Goal: Book appointment/travel/reservation

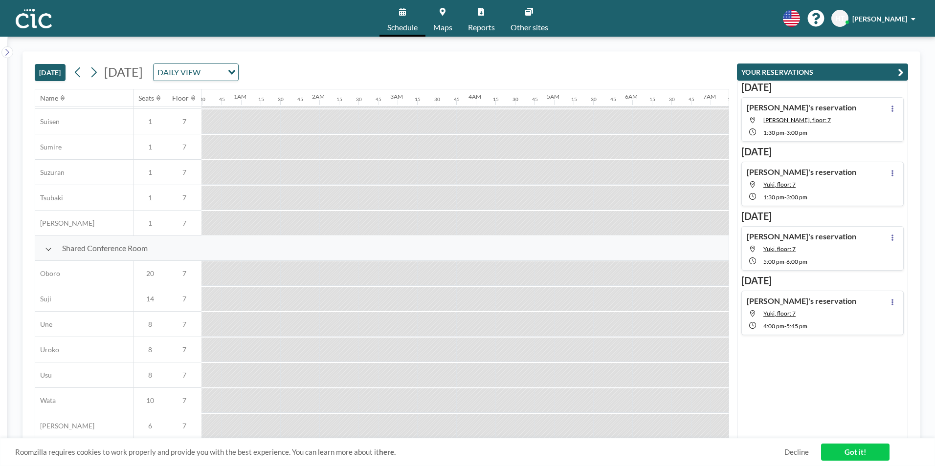
scroll to position [586, 0]
click at [101, 75] on button at bounding box center [94, 73] width 16 height 16
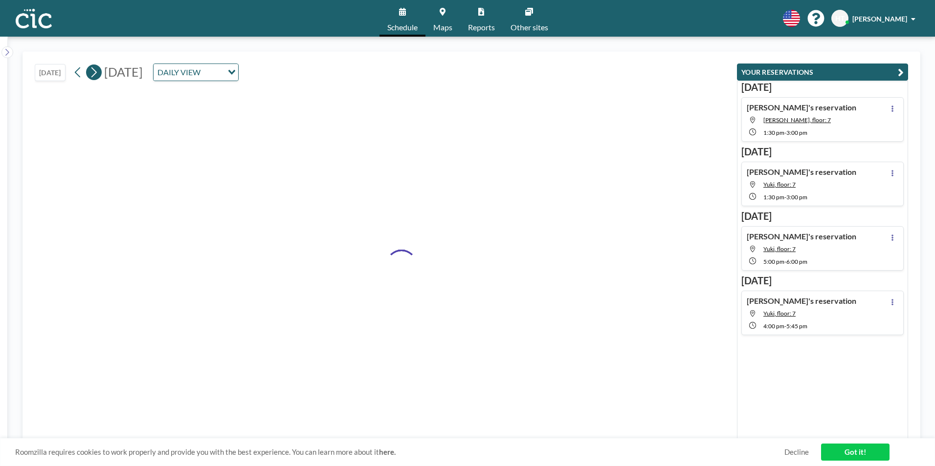
click at [101, 75] on button at bounding box center [94, 73] width 16 height 16
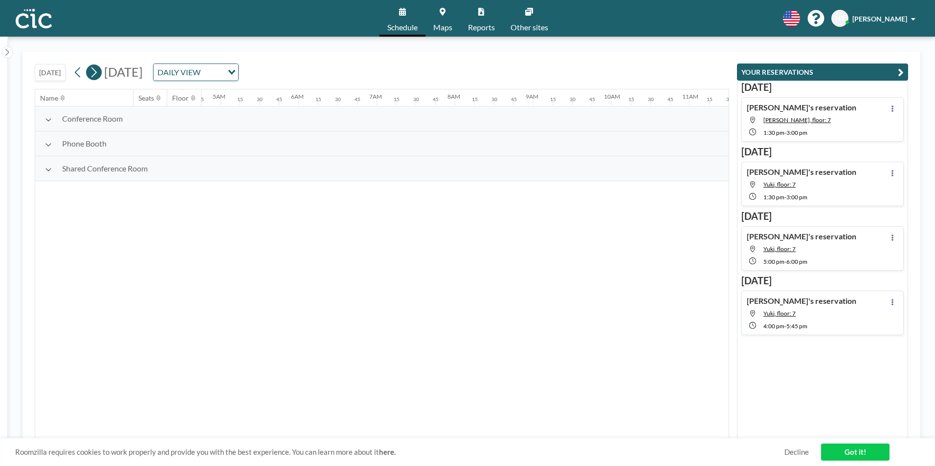
click at [101, 75] on button at bounding box center [94, 73] width 16 height 16
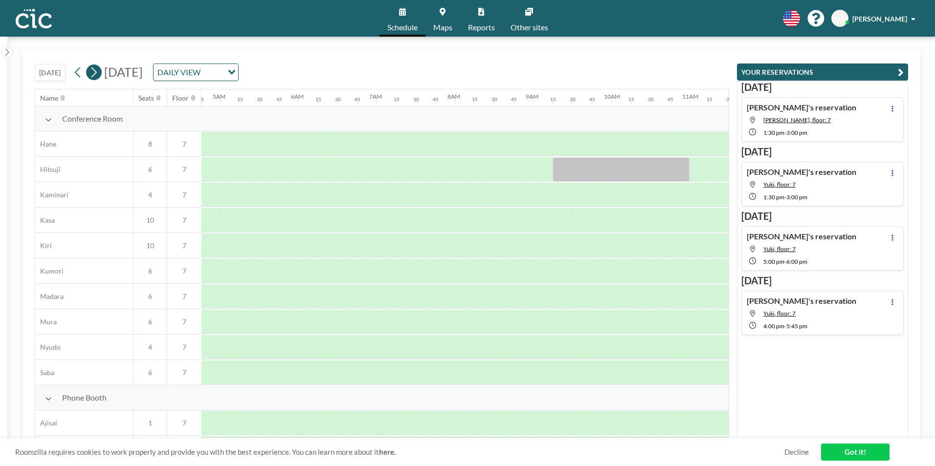
scroll to position [0, 606]
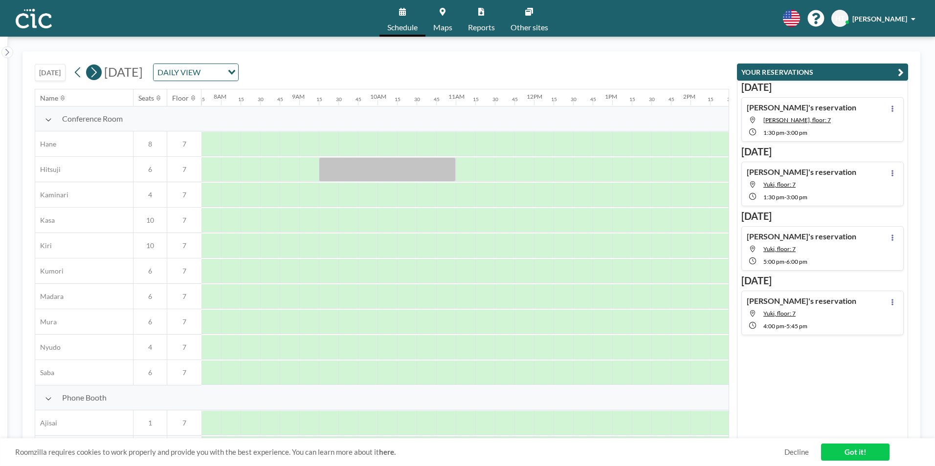
click at [101, 75] on button at bounding box center [94, 73] width 16 height 16
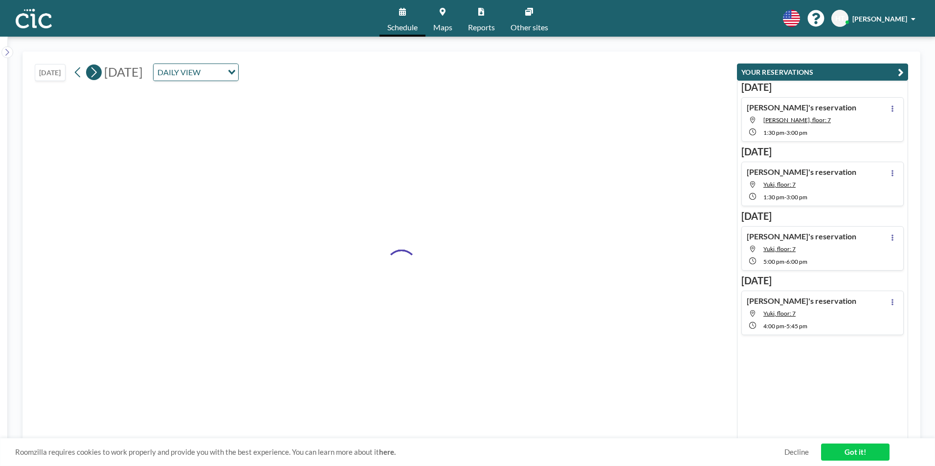
click at [101, 75] on button at bounding box center [94, 73] width 16 height 16
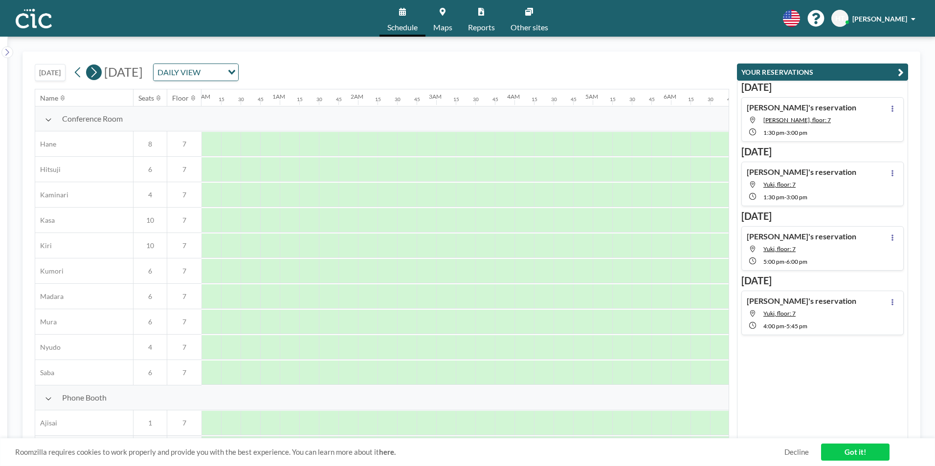
click at [101, 75] on button at bounding box center [94, 73] width 16 height 16
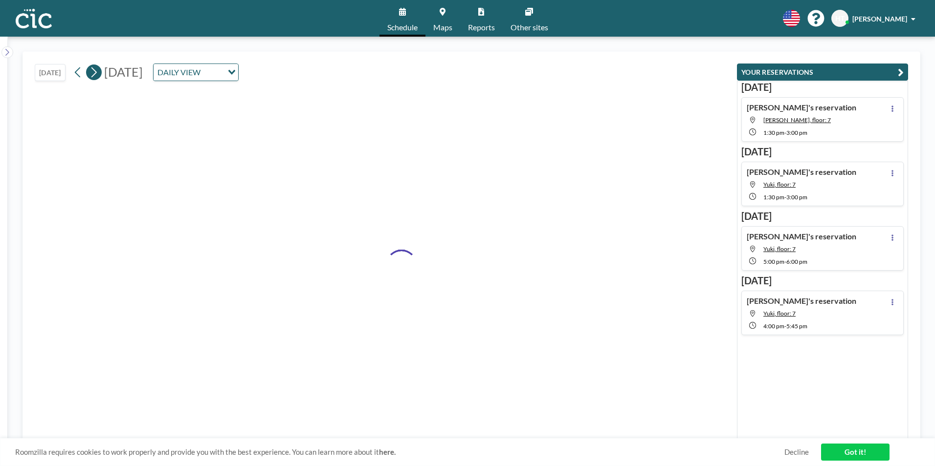
click at [101, 75] on button at bounding box center [94, 73] width 16 height 16
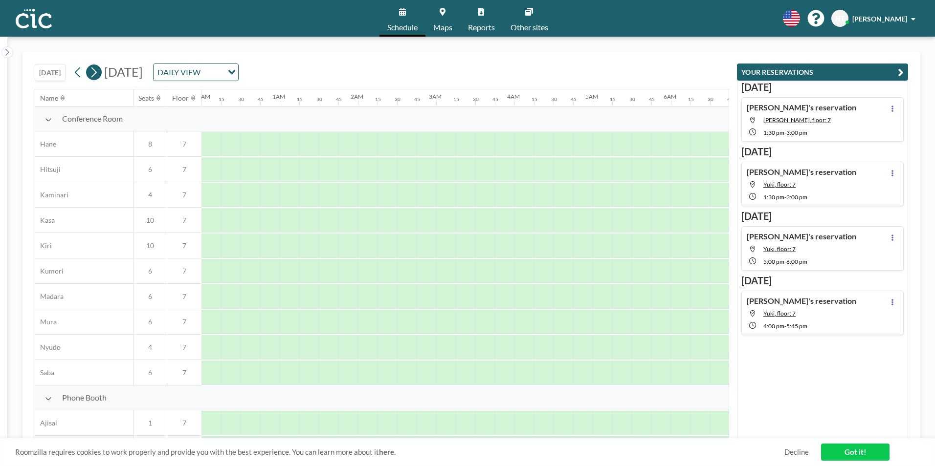
click at [101, 75] on button at bounding box center [94, 73] width 16 height 16
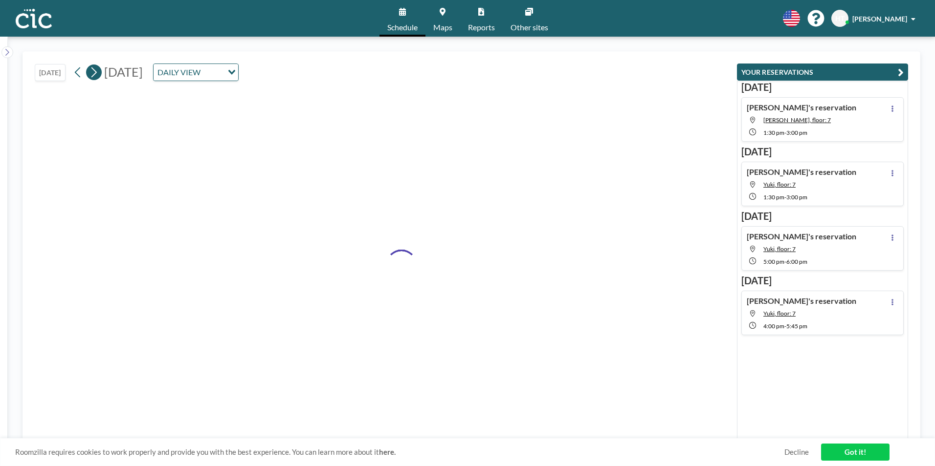
click at [101, 75] on button at bounding box center [94, 73] width 16 height 16
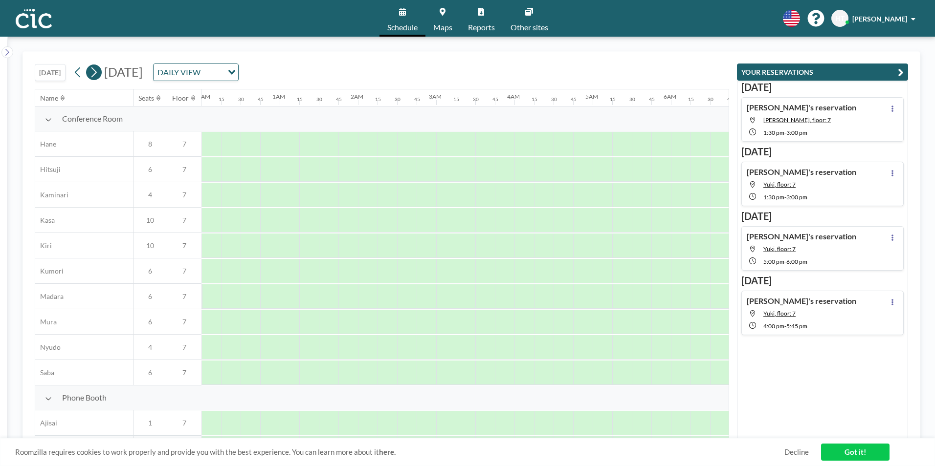
click at [101, 75] on button at bounding box center [94, 73] width 16 height 16
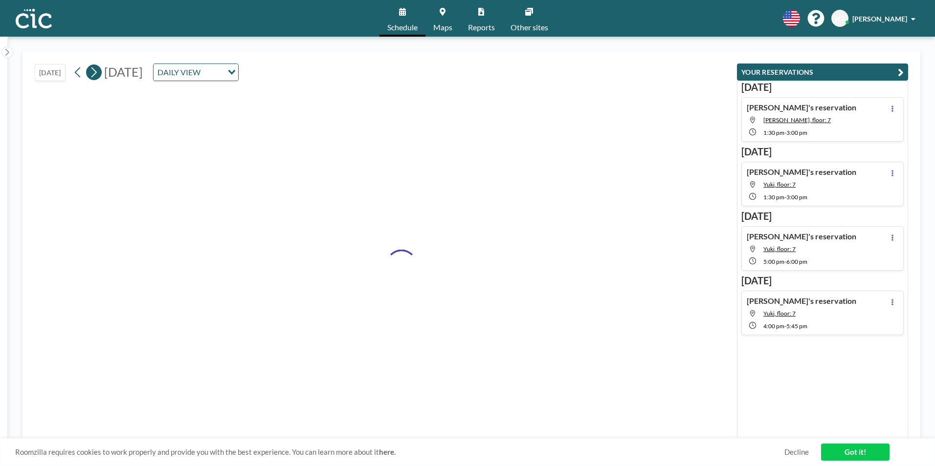
click at [101, 75] on button at bounding box center [94, 73] width 16 height 16
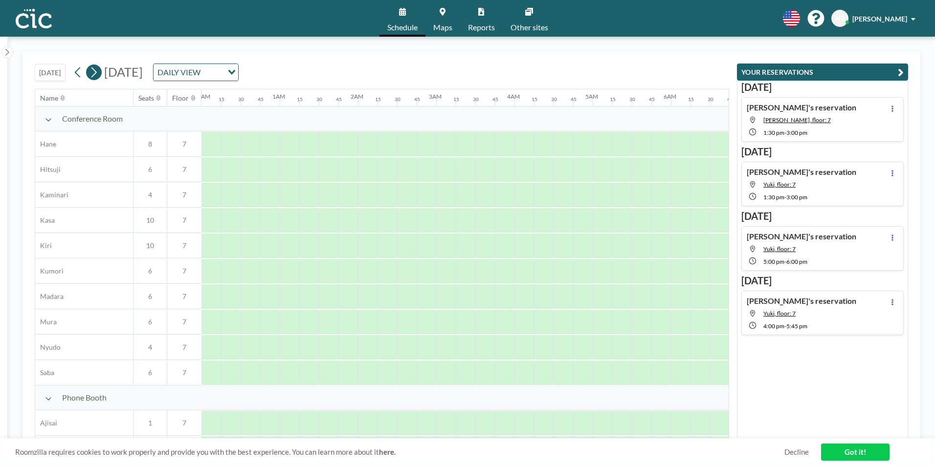
click at [101, 75] on button at bounding box center [94, 73] width 16 height 16
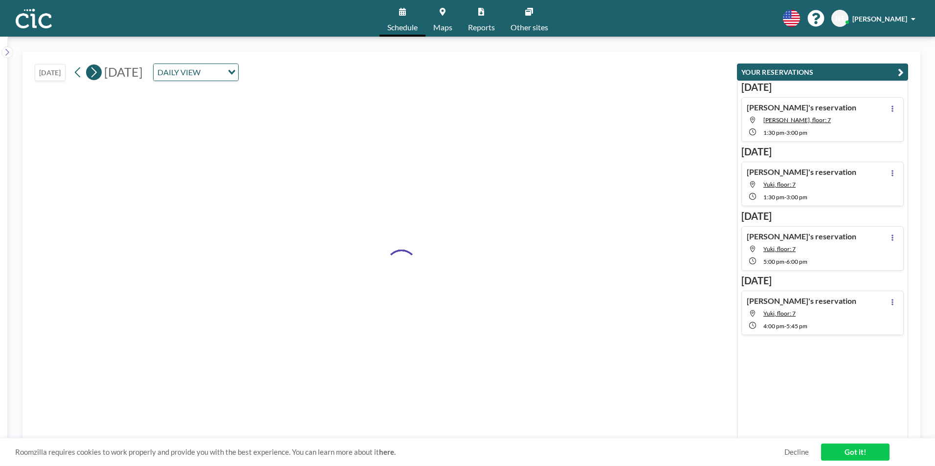
click at [101, 75] on button at bounding box center [94, 73] width 16 height 16
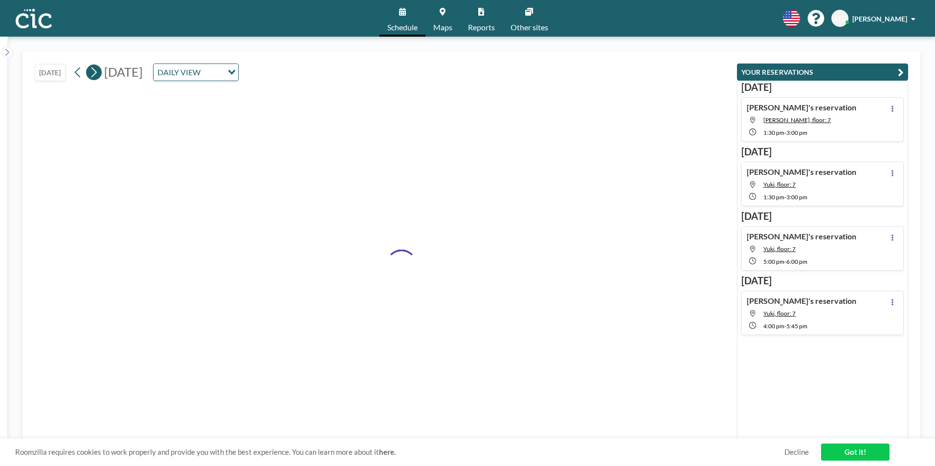
click at [101, 75] on button at bounding box center [94, 73] width 16 height 16
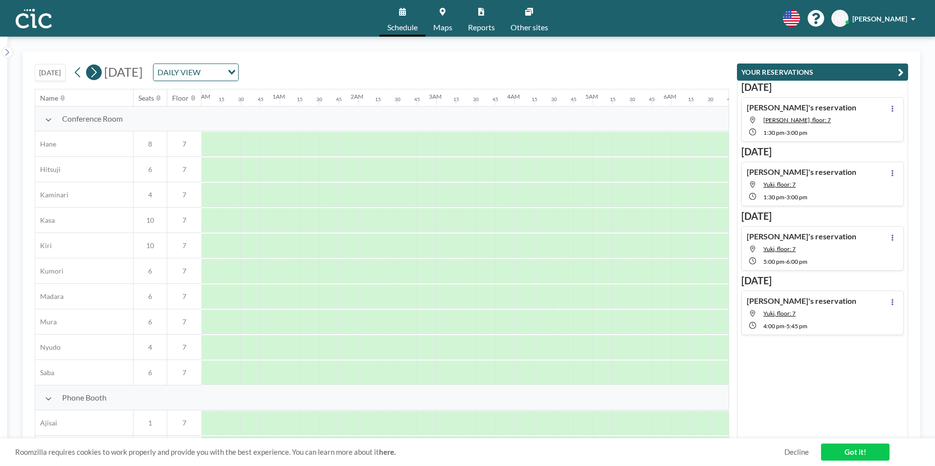
click at [101, 75] on button at bounding box center [94, 73] width 16 height 16
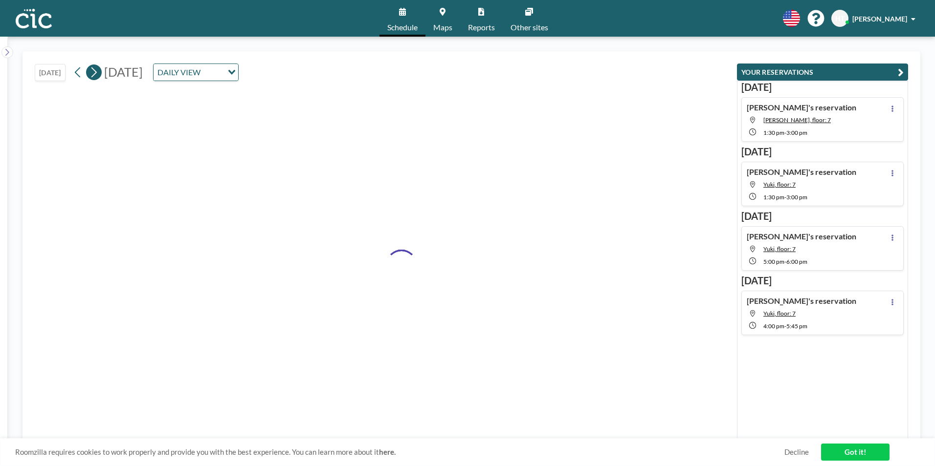
click at [101, 75] on button at bounding box center [94, 73] width 16 height 16
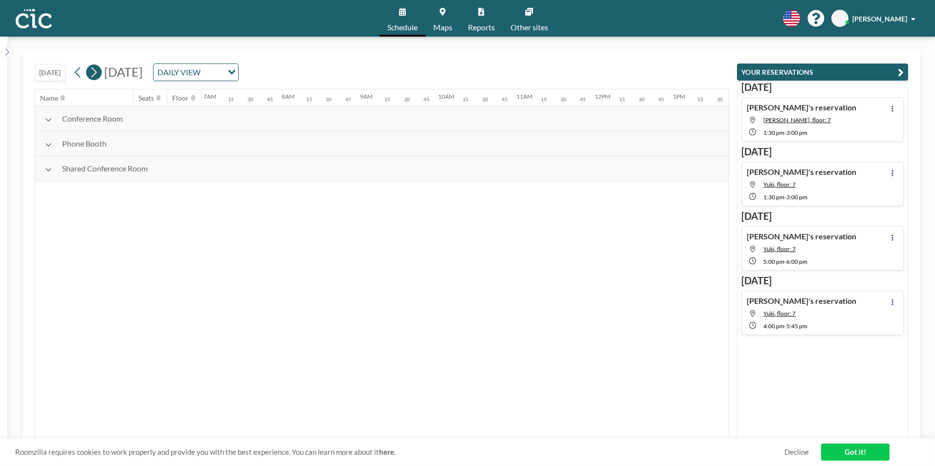
click at [101, 75] on button at bounding box center [94, 73] width 16 height 16
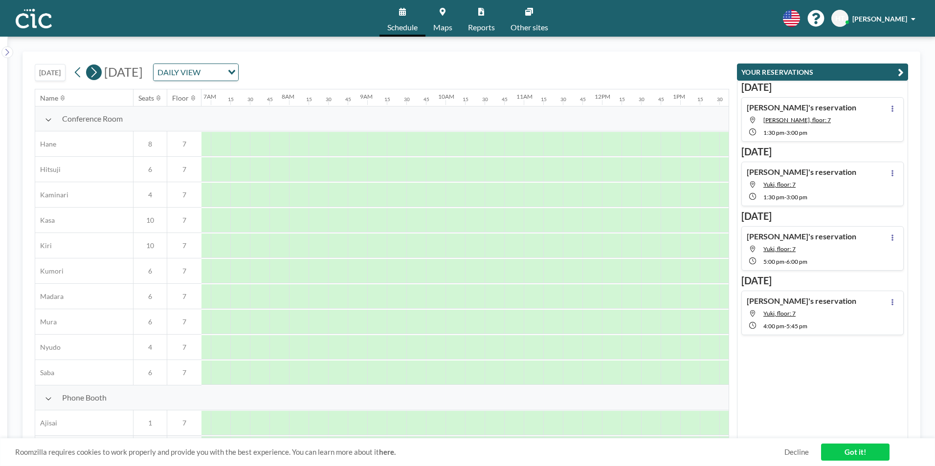
scroll to position [0, 606]
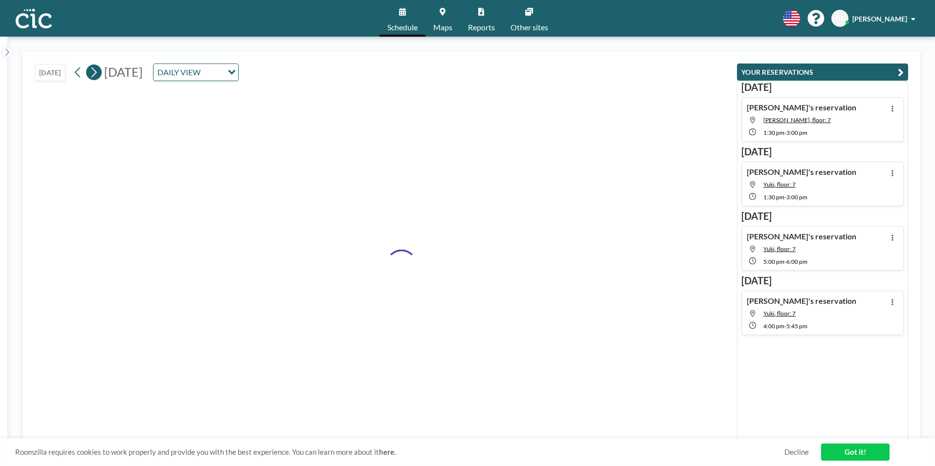
click at [101, 75] on button at bounding box center [94, 73] width 16 height 16
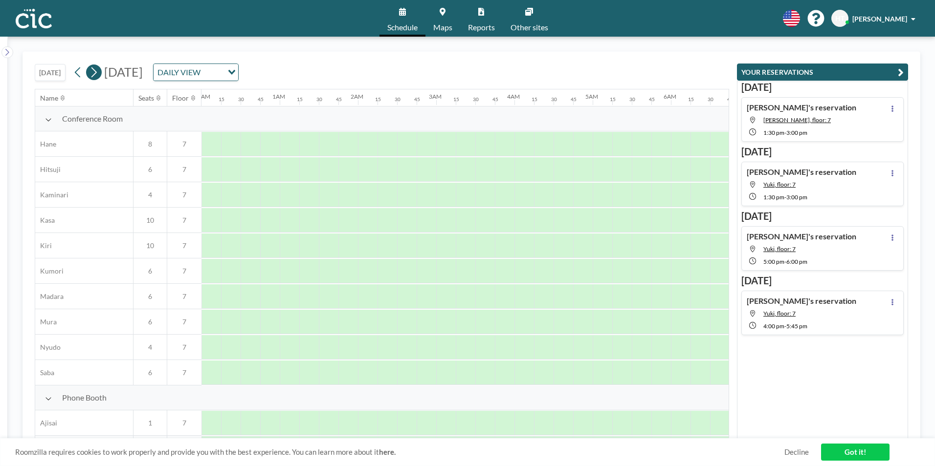
scroll to position [0, 0]
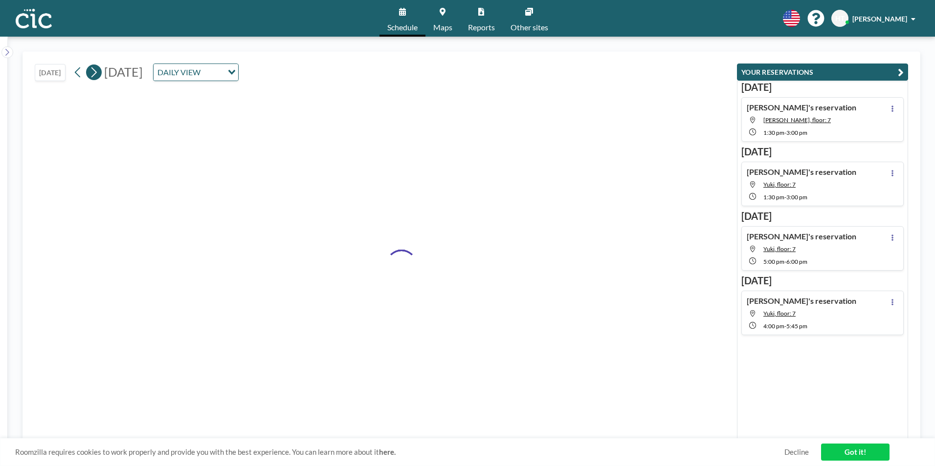
click at [101, 75] on button at bounding box center [94, 73] width 16 height 16
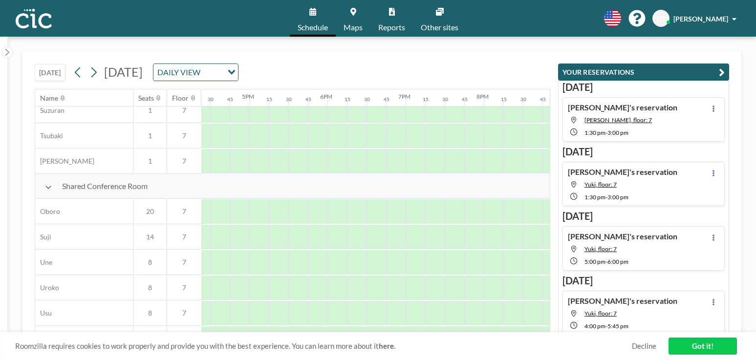
scroll to position [643, 1224]
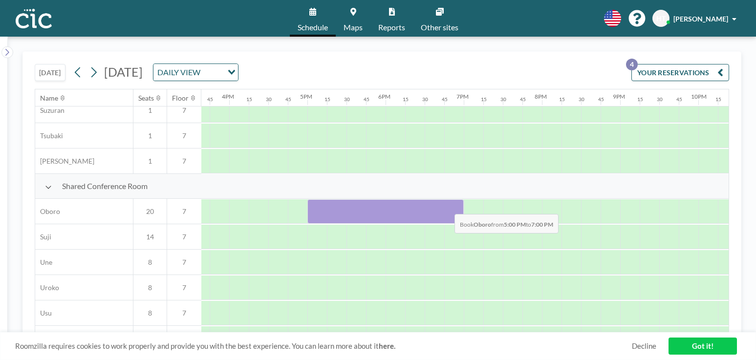
drag, startPoint x: 310, startPoint y: 211, endPoint x: 448, endPoint y: 208, distance: 137.9
click at [448, 208] on div at bounding box center [385, 211] width 156 height 24
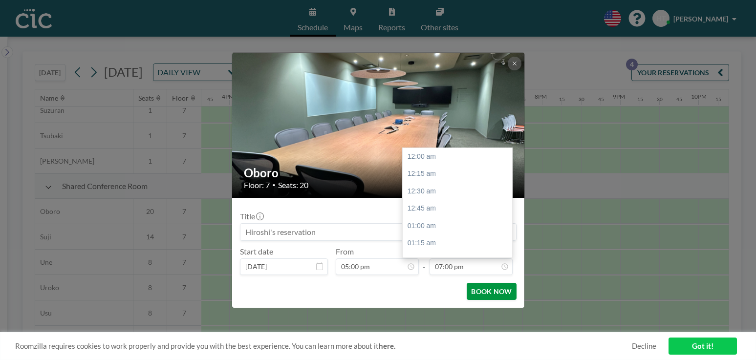
scroll to position [1322, 0]
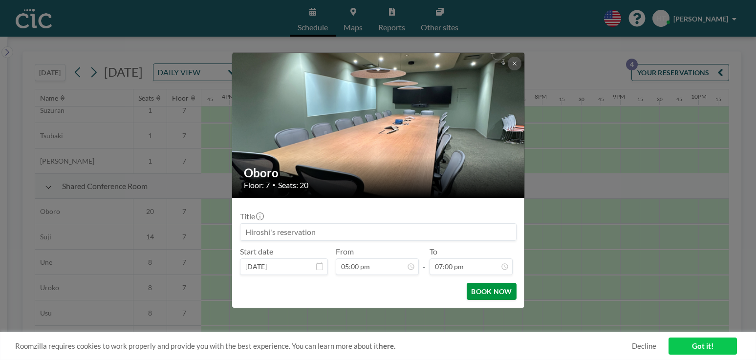
click at [486, 295] on button "BOOK NOW" at bounding box center [491, 291] width 49 height 17
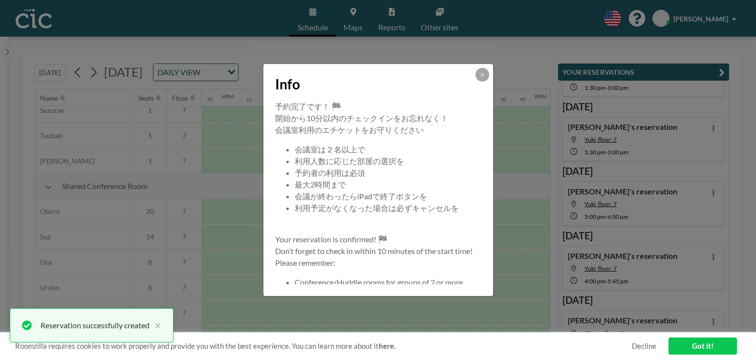
scroll to position [71, 0]
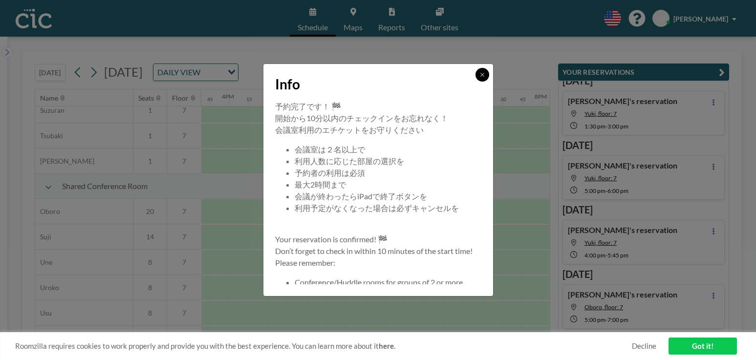
click at [483, 72] on icon at bounding box center [483, 75] width 6 height 6
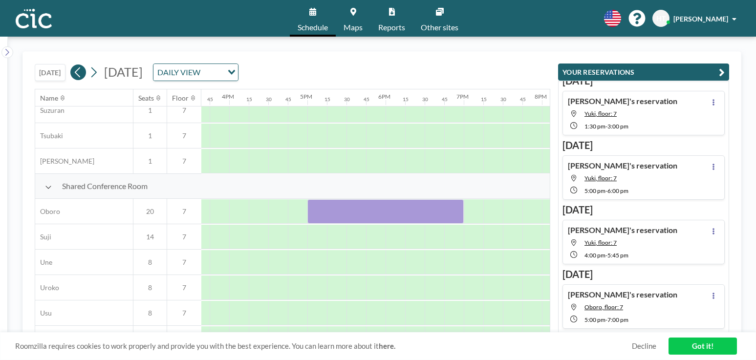
click at [80, 72] on icon at bounding box center [77, 72] width 9 height 15
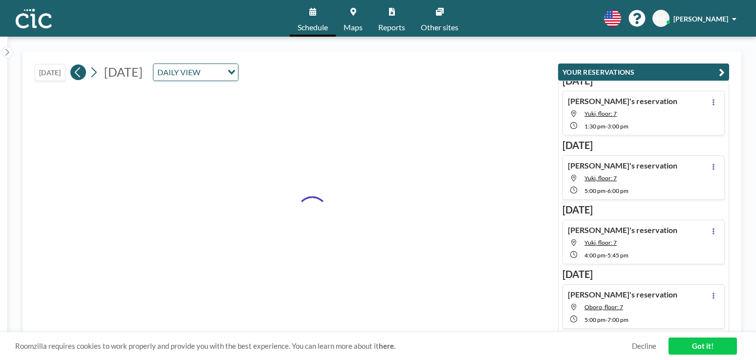
click at [80, 72] on icon at bounding box center [77, 72] width 9 height 15
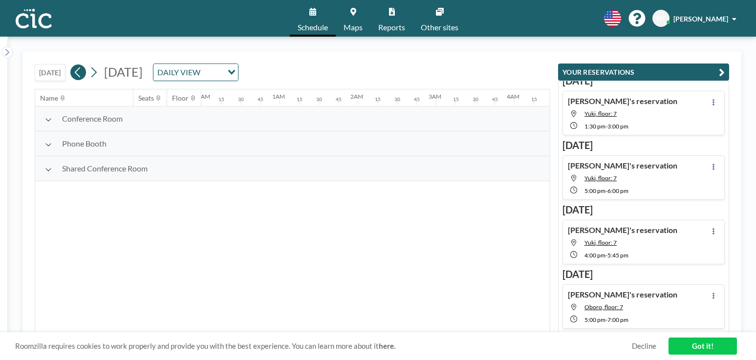
click at [80, 72] on icon at bounding box center [77, 72] width 9 height 15
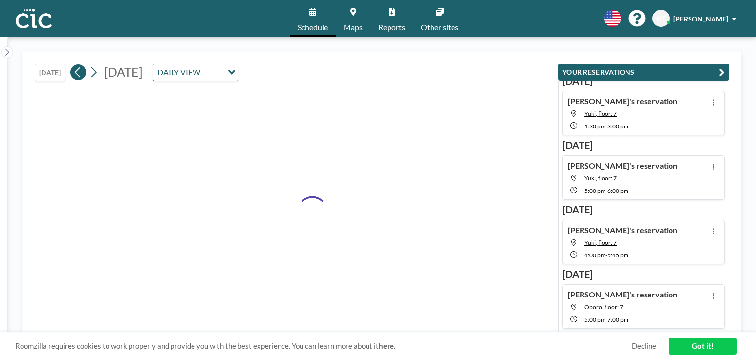
click at [80, 72] on icon at bounding box center [77, 72] width 9 height 15
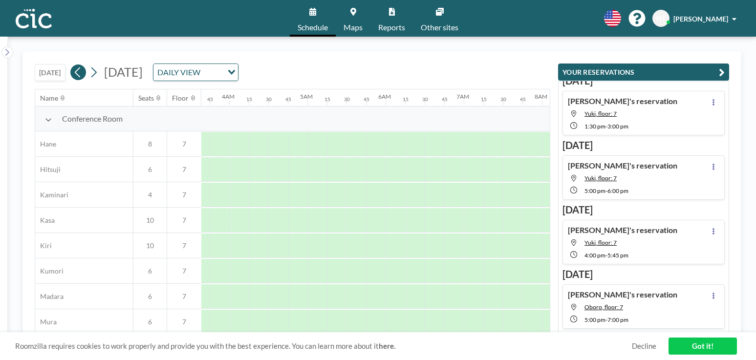
scroll to position [0, 606]
click at [80, 72] on icon at bounding box center [77, 72] width 9 height 15
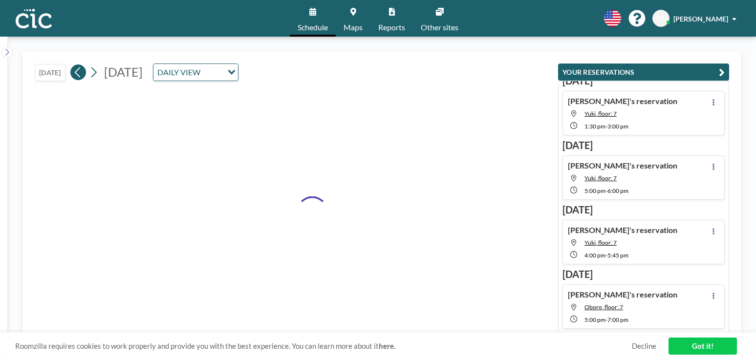
click at [80, 72] on icon at bounding box center [77, 72] width 9 height 15
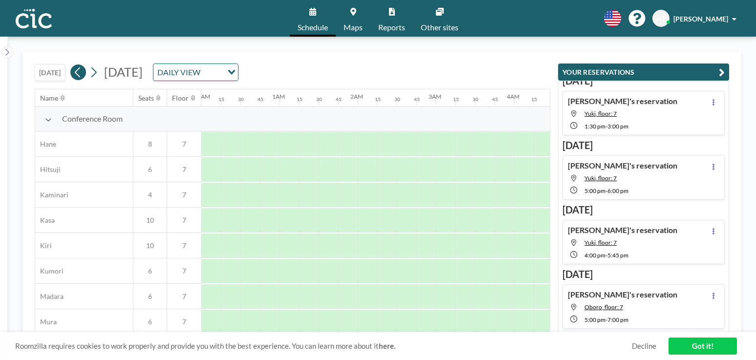
click at [80, 72] on icon at bounding box center [77, 72] width 9 height 15
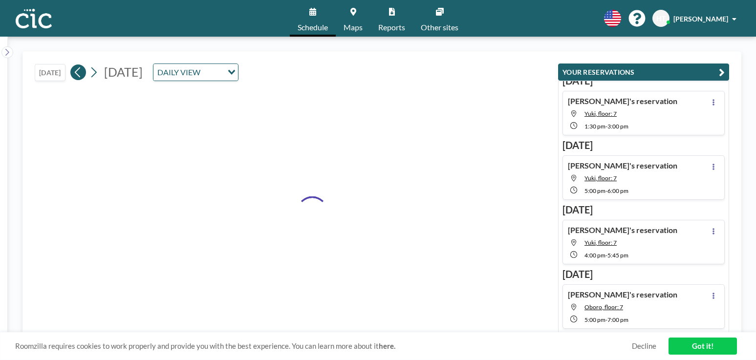
click at [80, 72] on icon at bounding box center [77, 72] width 9 height 15
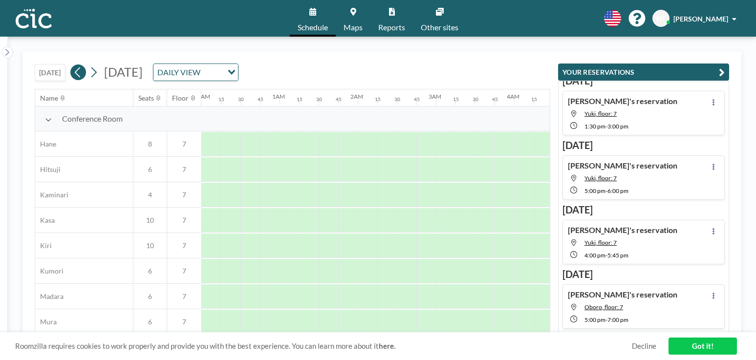
click at [80, 72] on icon at bounding box center [77, 72] width 9 height 15
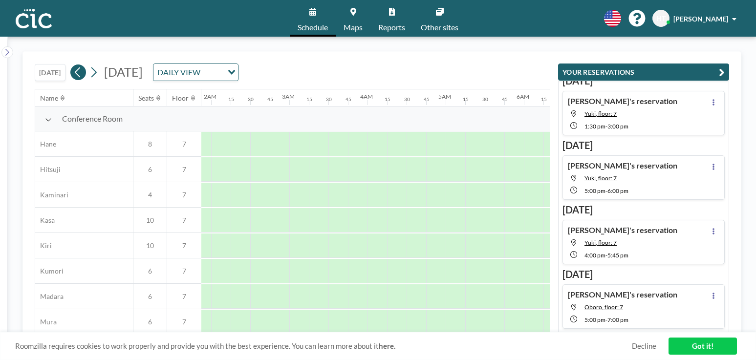
click at [80, 72] on icon at bounding box center [77, 72] width 9 height 15
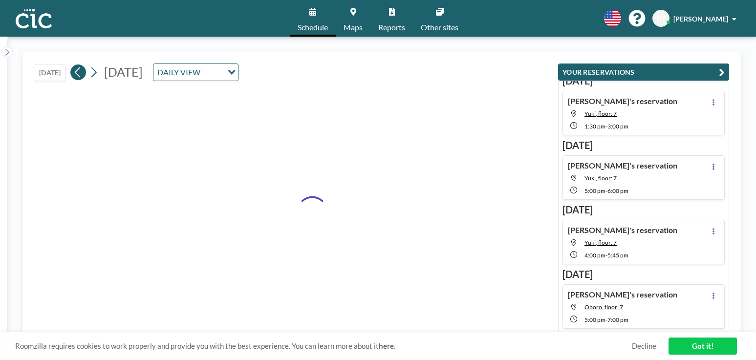
click at [80, 72] on icon at bounding box center [77, 72] width 9 height 15
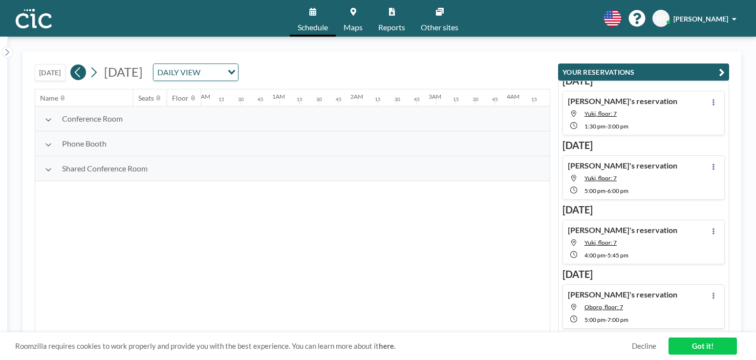
click at [80, 72] on icon at bounding box center [77, 72] width 9 height 15
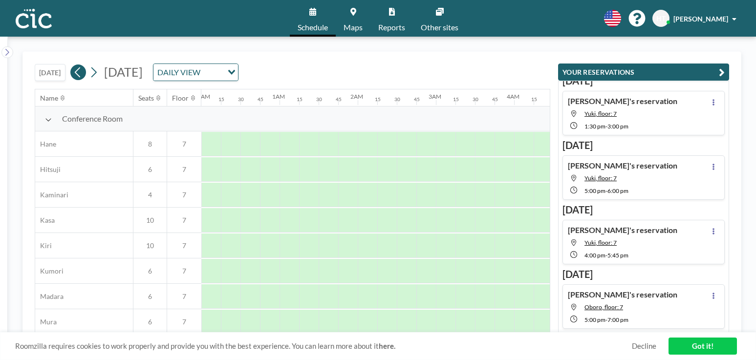
click at [80, 72] on icon at bounding box center [77, 72] width 9 height 15
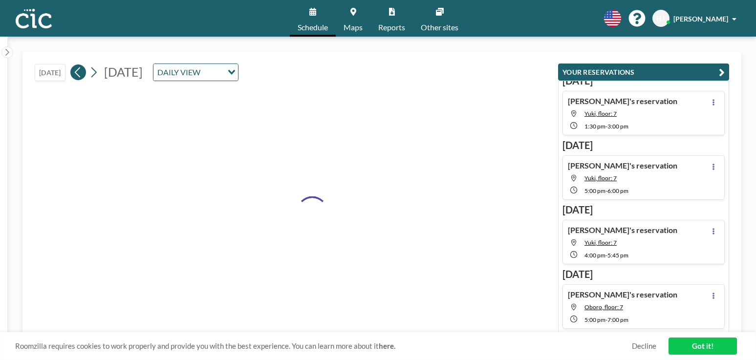
click at [80, 72] on icon at bounding box center [77, 72] width 9 height 15
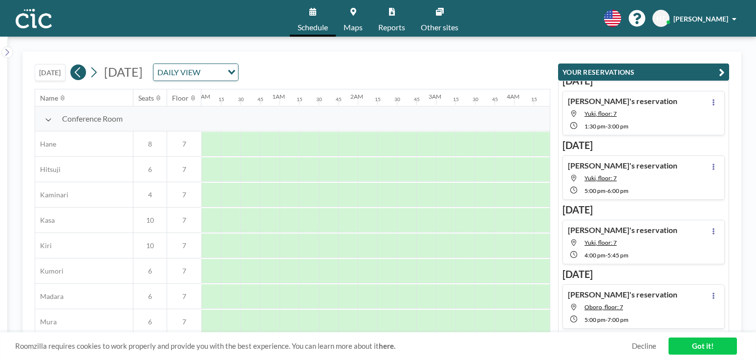
click at [80, 72] on icon at bounding box center [77, 72] width 9 height 15
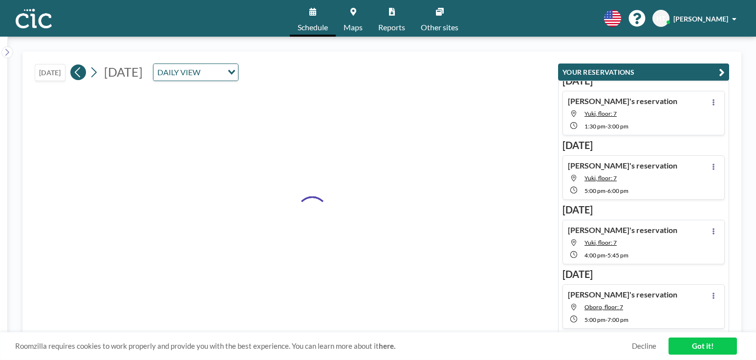
click at [80, 72] on icon at bounding box center [77, 72] width 9 height 15
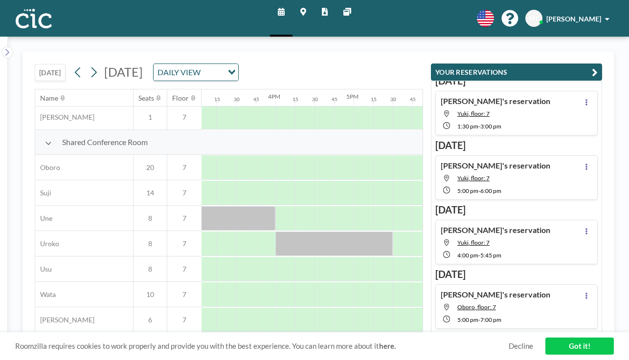
scroll to position [692, 1159]
drag, startPoint x: 258, startPoint y: 327, endPoint x: 249, endPoint y: 329, distance: 9.6
click at [249, 329] on div "Name Seats Floor 12AM 15 30 45 1AM 15 30 45 2AM 15 30 45 3AM 15 30 45 4AM 15 30…" at bounding box center [228, 210] width 387 height 243
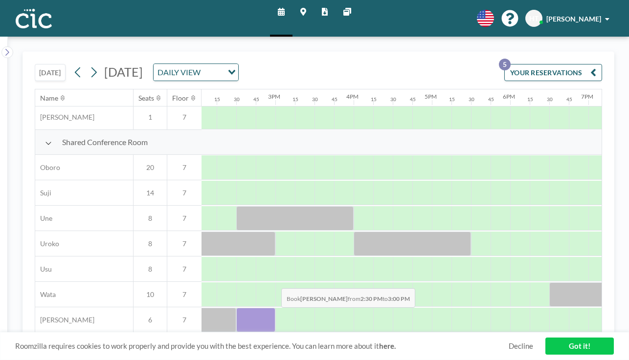
scroll to position [692, 1099]
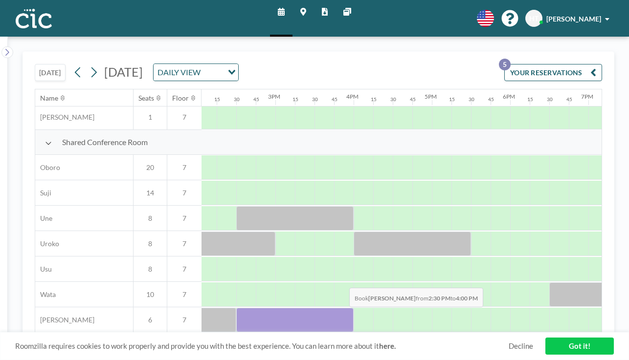
drag, startPoint x: 249, startPoint y: 313, endPoint x: 342, endPoint y: 314, distance: 93.4
click at [342, 314] on div at bounding box center [294, 320] width 117 height 24
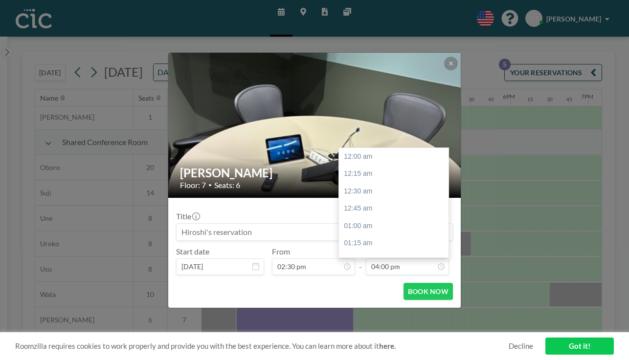
scroll to position [1114, 0]
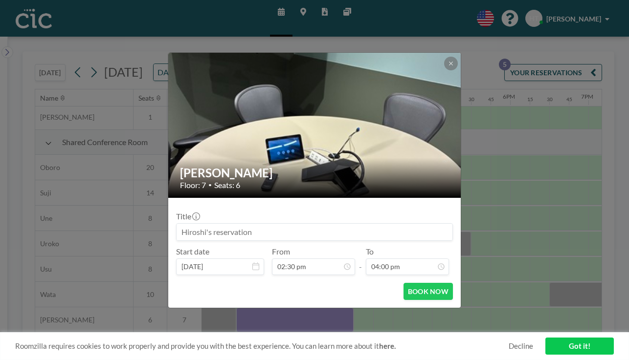
click at [418, 282] on form "Title Start date [DATE] From 02:30 pm - To 04:00 pm BOOK NOW" at bounding box center [314, 253] width 292 height 110
click at [413, 291] on button "BOOK NOW" at bounding box center [427, 291] width 49 height 17
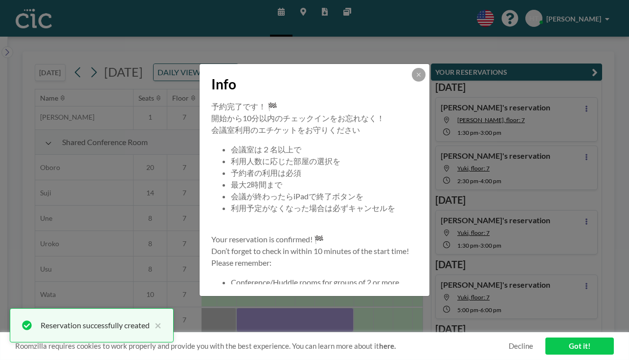
scroll to position [692, 1099]
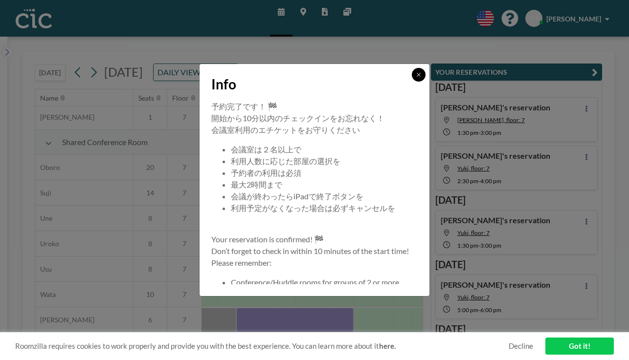
click at [421, 72] on icon at bounding box center [419, 75] width 6 height 6
